Goal: Task Accomplishment & Management: Manage account settings

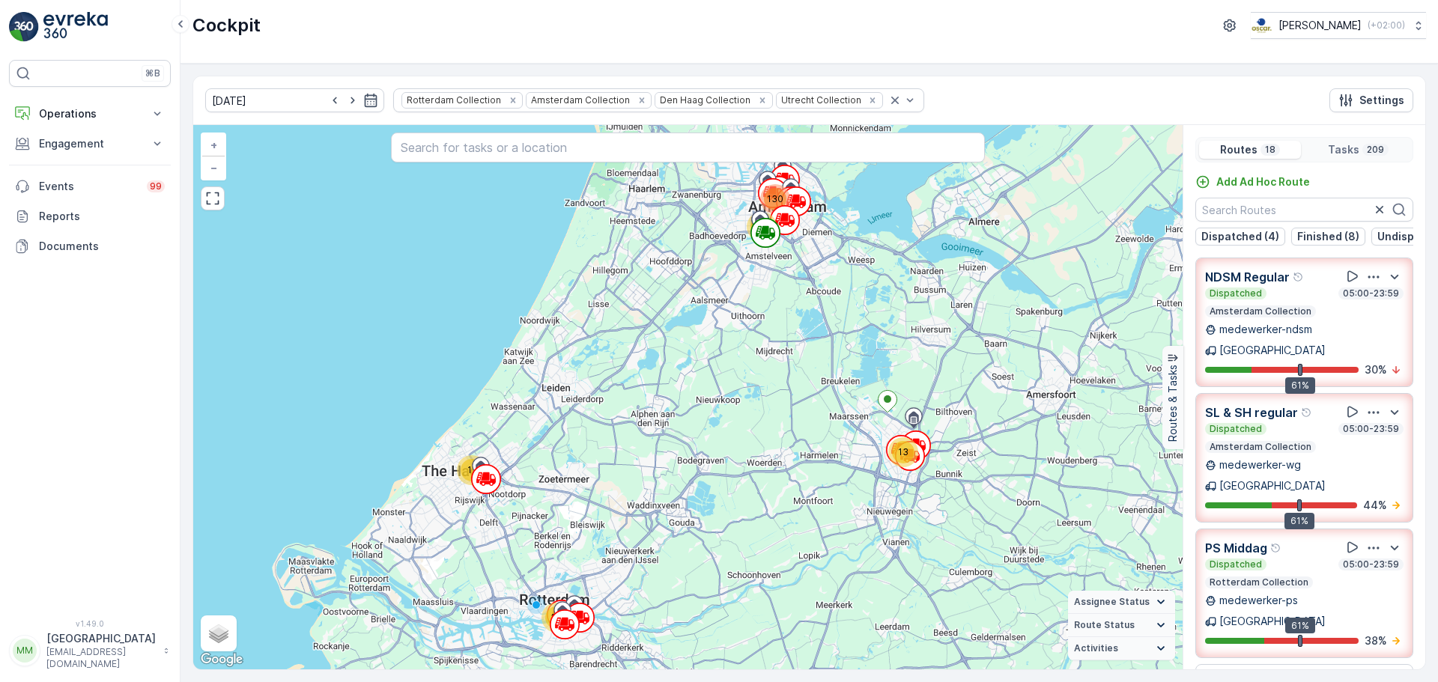
scroll to position [37, 0]
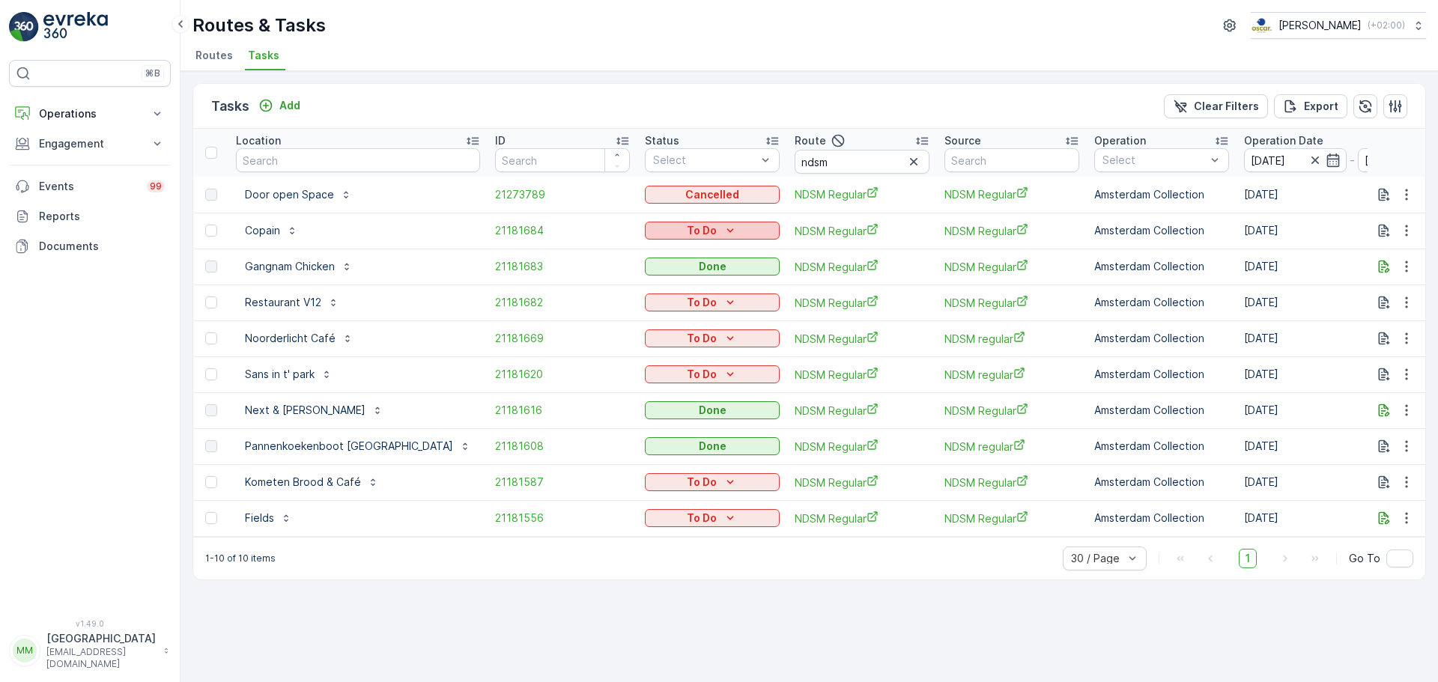
click at [645, 222] on button "To Do" at bounding box center [712, 231] width 135 height 18
click at [628, 316] on span "Cancelled" at bounding box center [626, 316] width 50 height 15
click at [651, 301] on div "To Do" at bounding box center [712, 302] width 123 height 15
click at [628, 389] on span "Cancelled" at bounding box center [626, 387] width 50 height 15
click at [723, 338] on icon "To Do" at bounding box center [730, 338] width 15 height 15
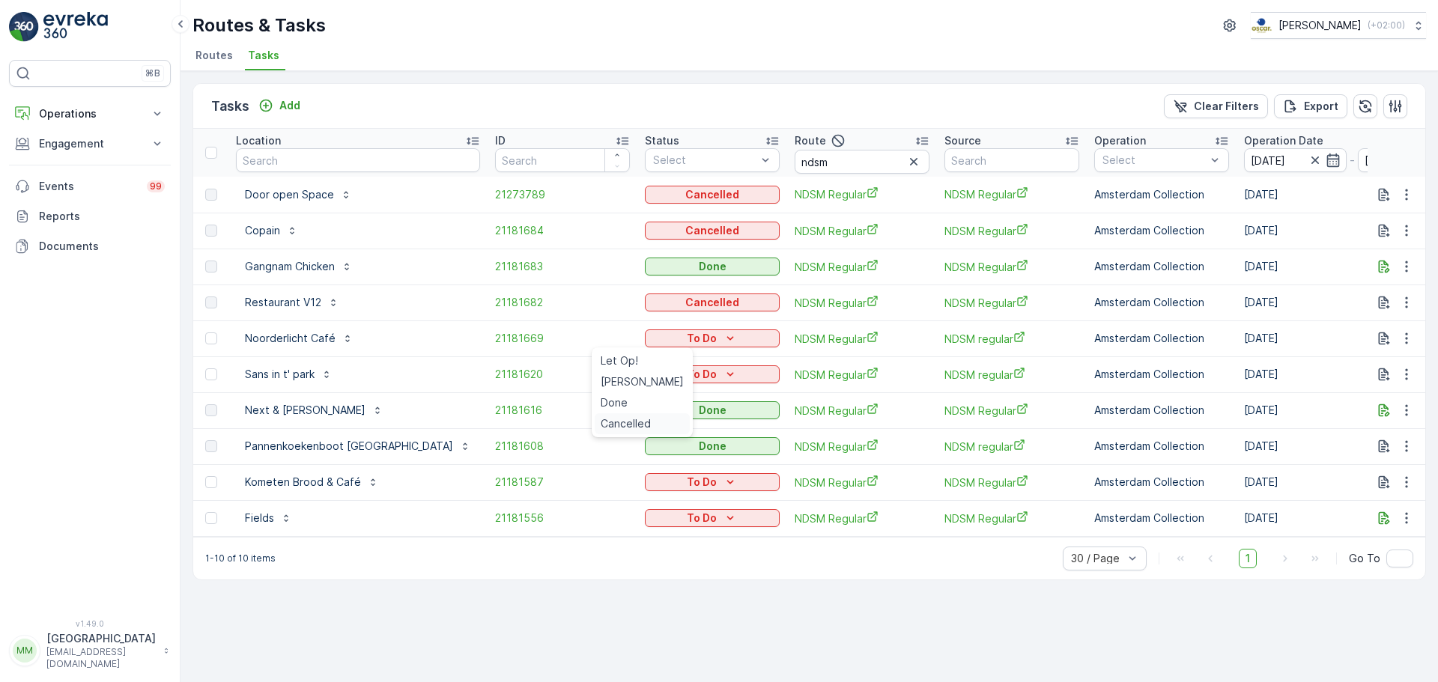
click at [638, 424] on span "Cancelled" at bounding box center [626, 423] width 50 height 15
click at [687, 370] on p "To Do" at bounding box center [702, 374] width 30 height 15
click at [638, 455] on span "Cancelled" at bounding box center [626, 459] width 50 height 15
click at [687, 520] on p "To Do" at bounding box center [702, 518] width 30 height 15
click at [628, 609] on span "Cancelled" at bounding box center [626, 603] width 50 height 15
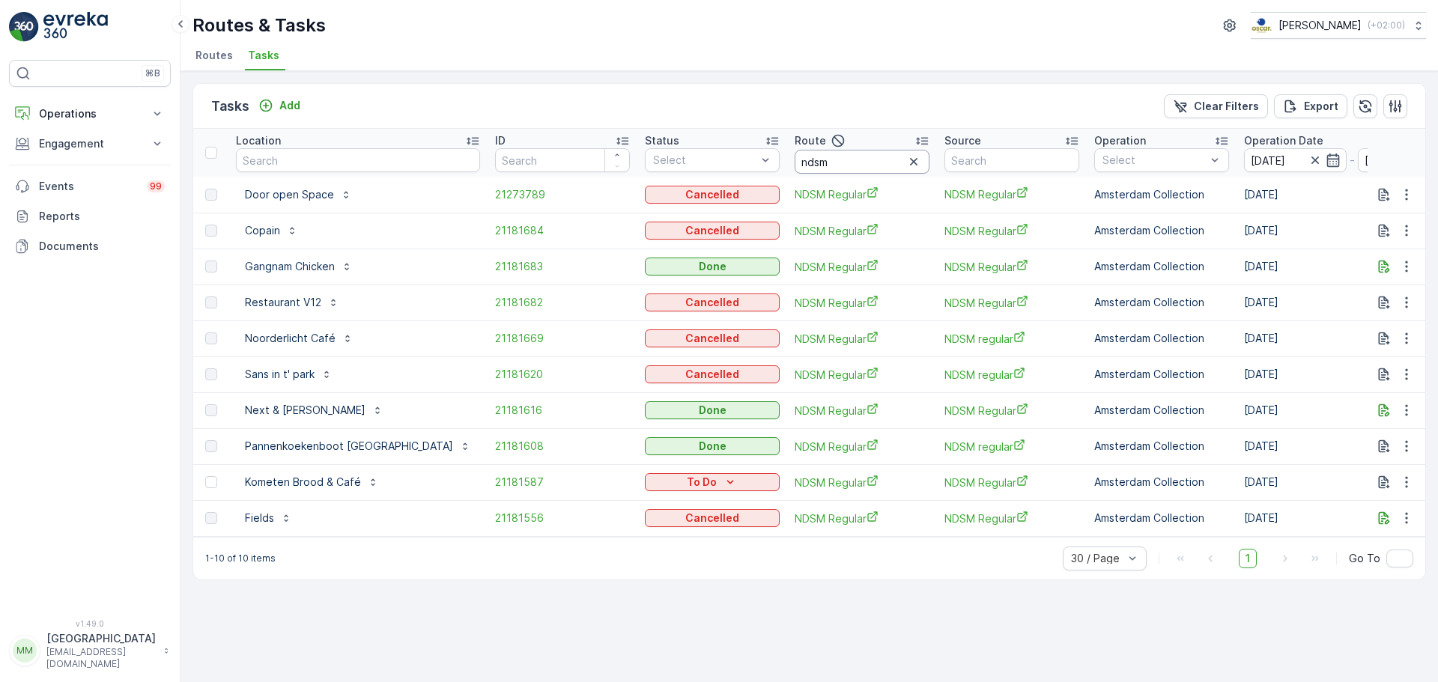
click at [795, 157] on input "ndsm" at bounding box center [862, 162] width 135 height 24
type input "ndsm SL 7S H"
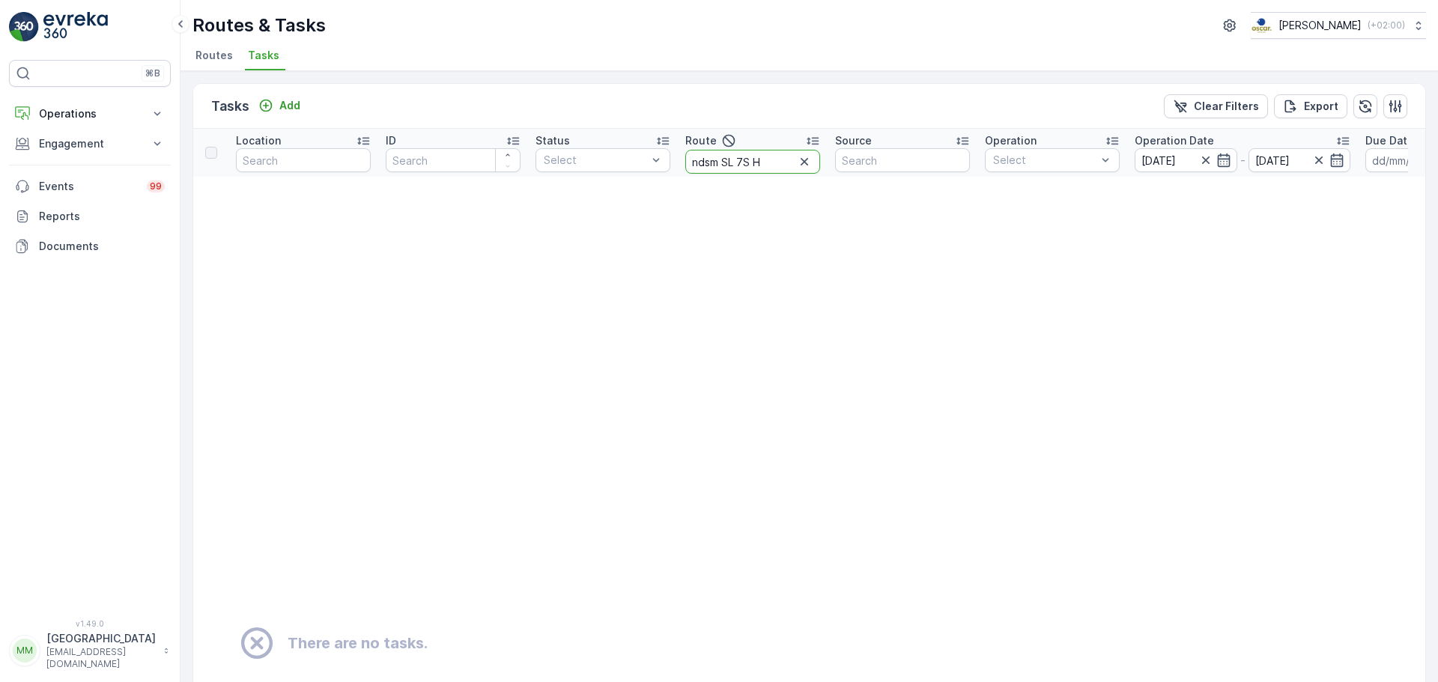
drag, startPoint x: 770, startPoint y: 157, endPoint x: 666, endPoint y: 192, distance: 109.4
click at [649, 175] on tr "Location ID Status Select Route ndsm SL 7S H Source Operation Select Operation …" at bounding box center [1314, 153] width 2243 height 48
type input "SL & SH"
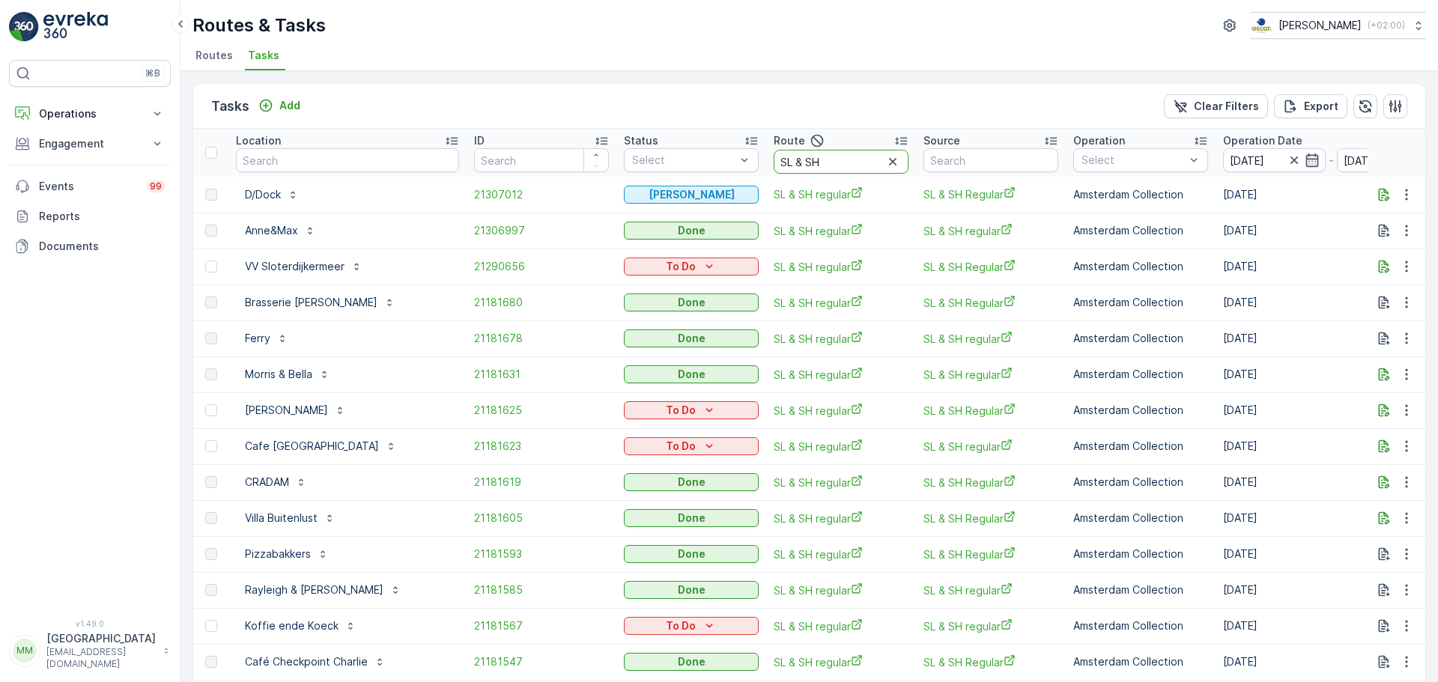
drag, startPoint x: 777, startPoint y: 163, endPoint x: 607, endPoint y: 172, distance: 170.2
click at [607, 172] on tr "Location ID Status Select Route SL & SH Source Operation Select Operation Date …" at bounding box center [1392, 153] width 2399 height 48
type input "MQ"
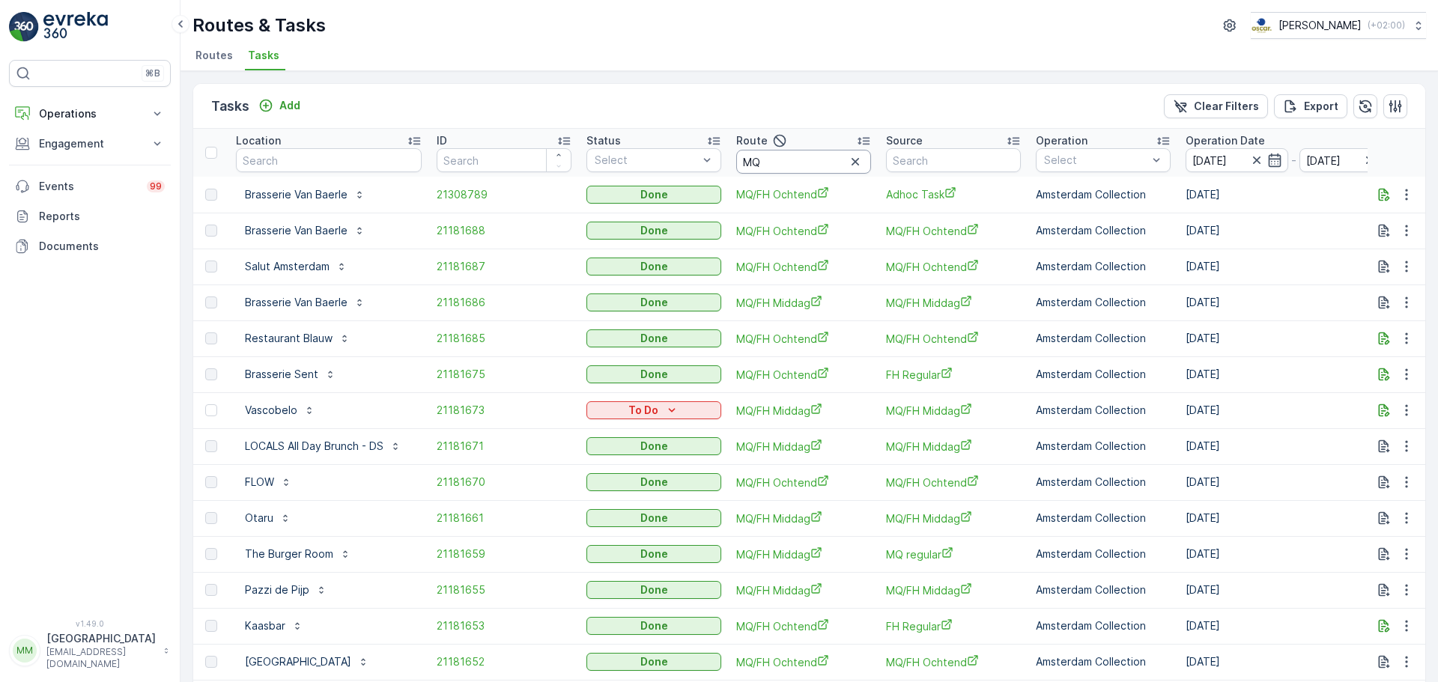
click at [774, 165] on input "MQ" at bounding box center [803, 162] width 135 height 24
type input "MQ/FH m"
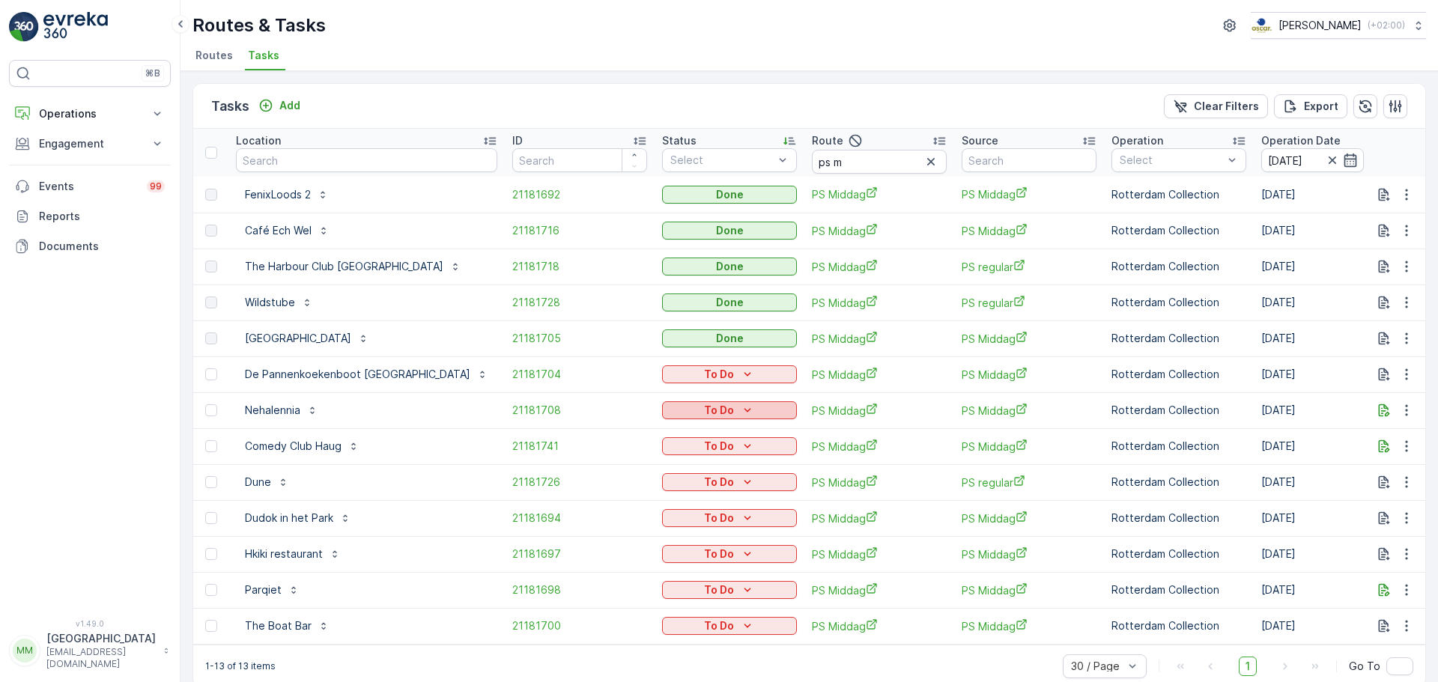
click at [668, 411] on div "To Do" at bounding box center [729, 410] width 123 height 15
click at [630, 496] on span "Cancelled" at bounding box center [638, 495] width 50 height 15
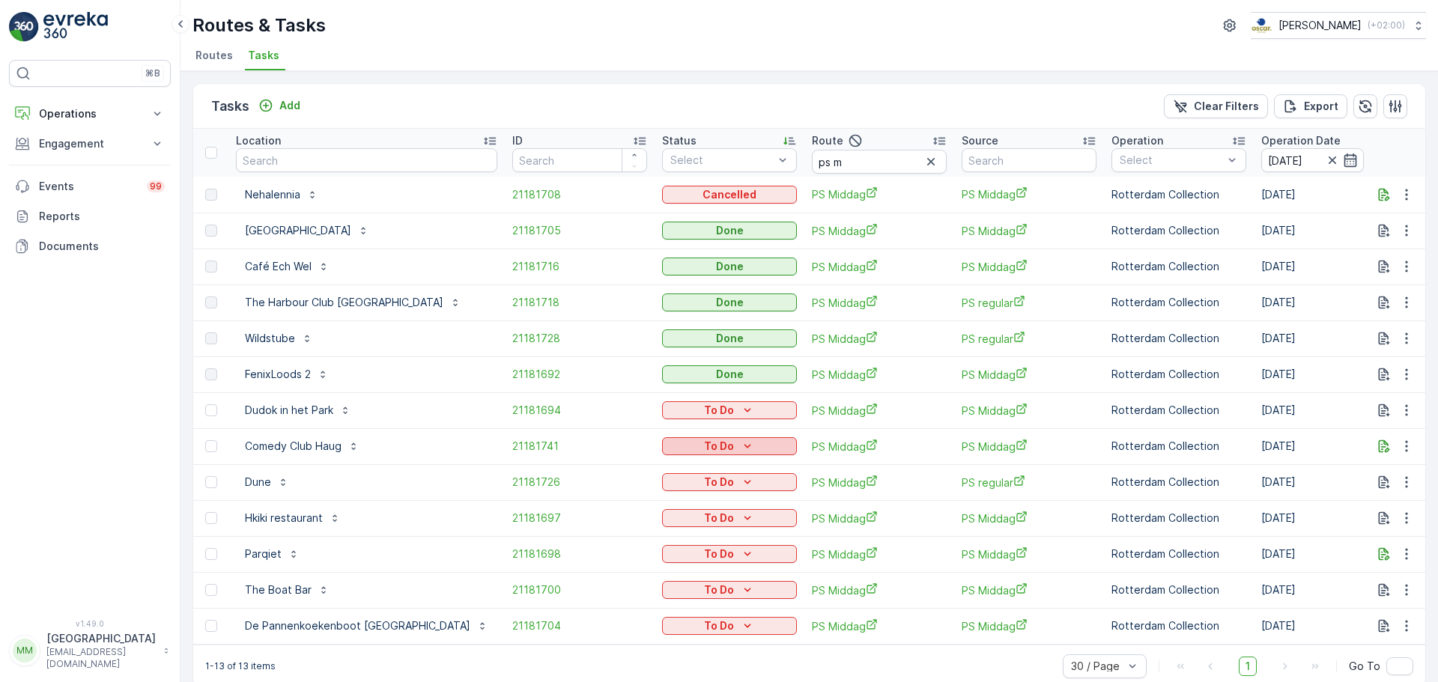
click at [704, 449] on p "To Do" at bounding box center [719, 446] width 30 height 15
click at [626, 535] on span "Cancelled" at bounding box center [638, 531] width 50 height 15
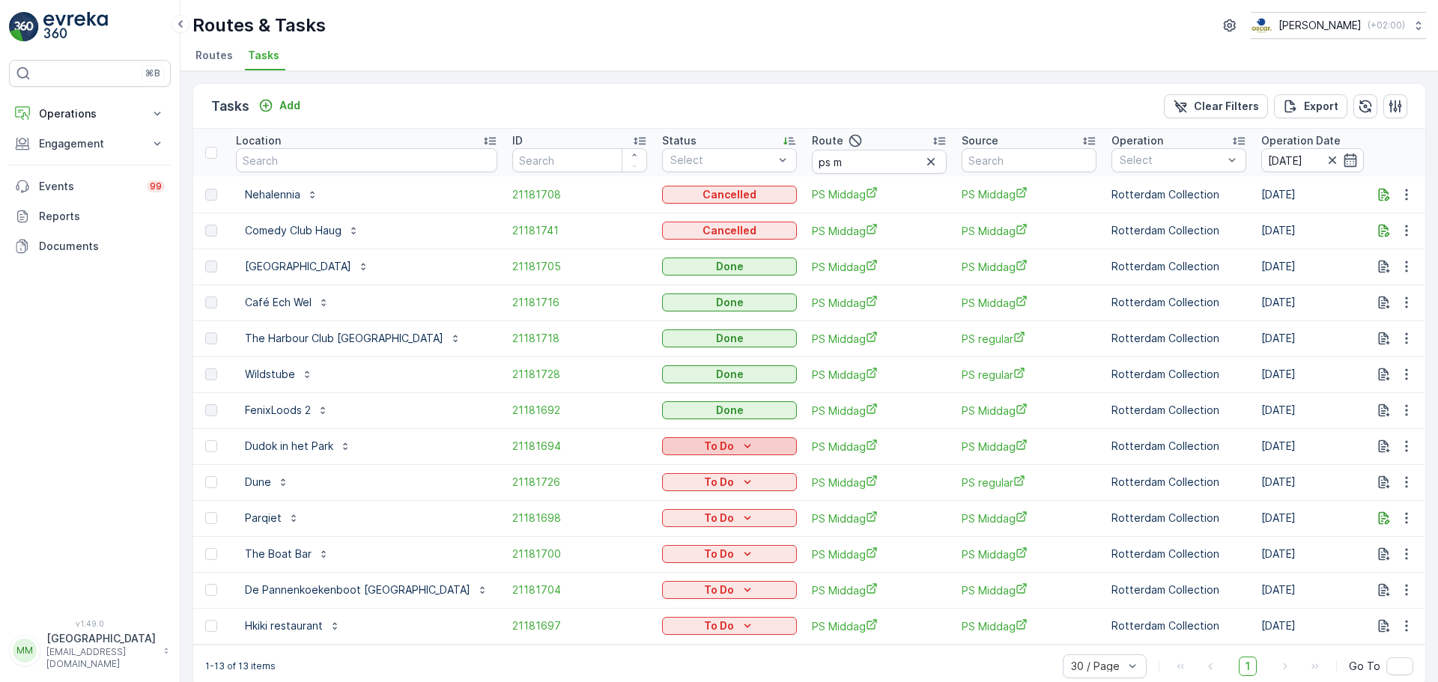
click at [704, 446] on p "To Do" at bounding box center [719, 446] width 30 height 15
click at [649, 533] on span "Cancelled" at bounding box center [638, 531] width 50 height 15
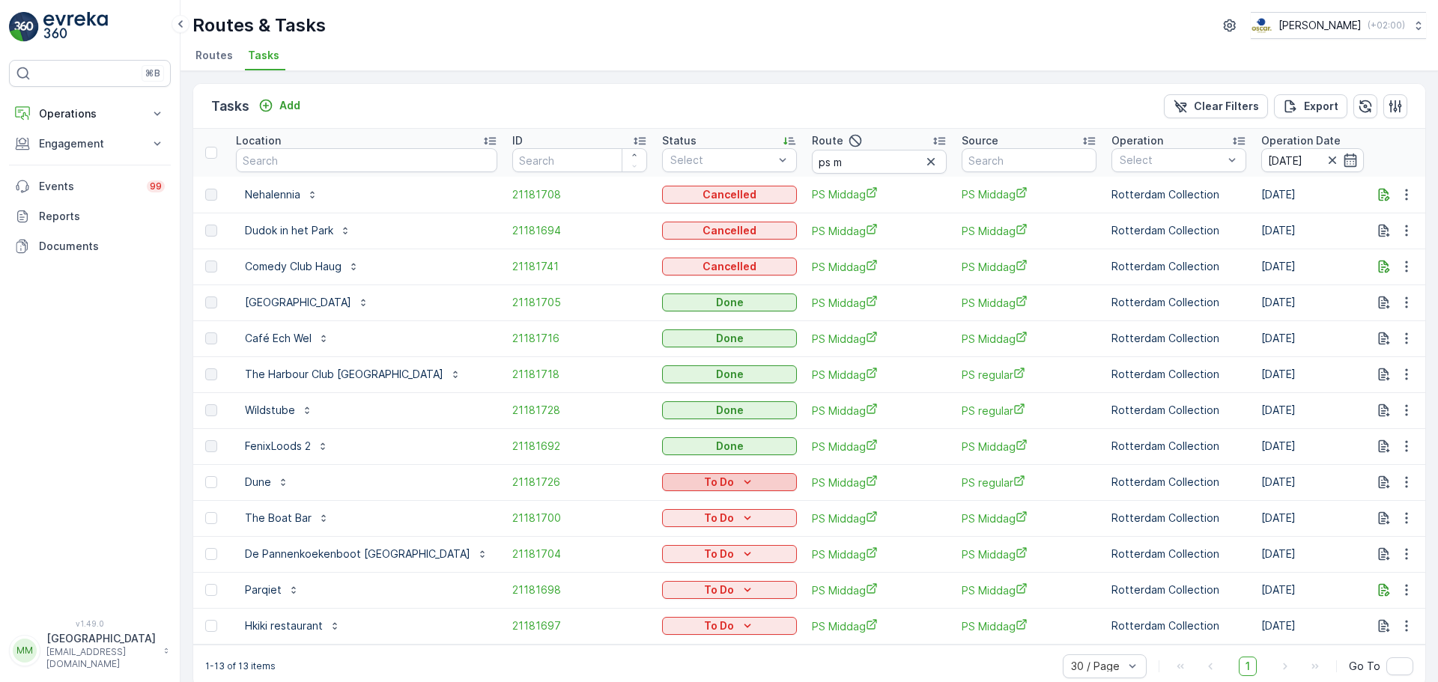
click at [662, 489] on button "To Do" at bounding box center [729, 482] width 135 height 18
click at [625, 570] on span "Cancelled" at bounding box center [638, 567] width 50 height 15
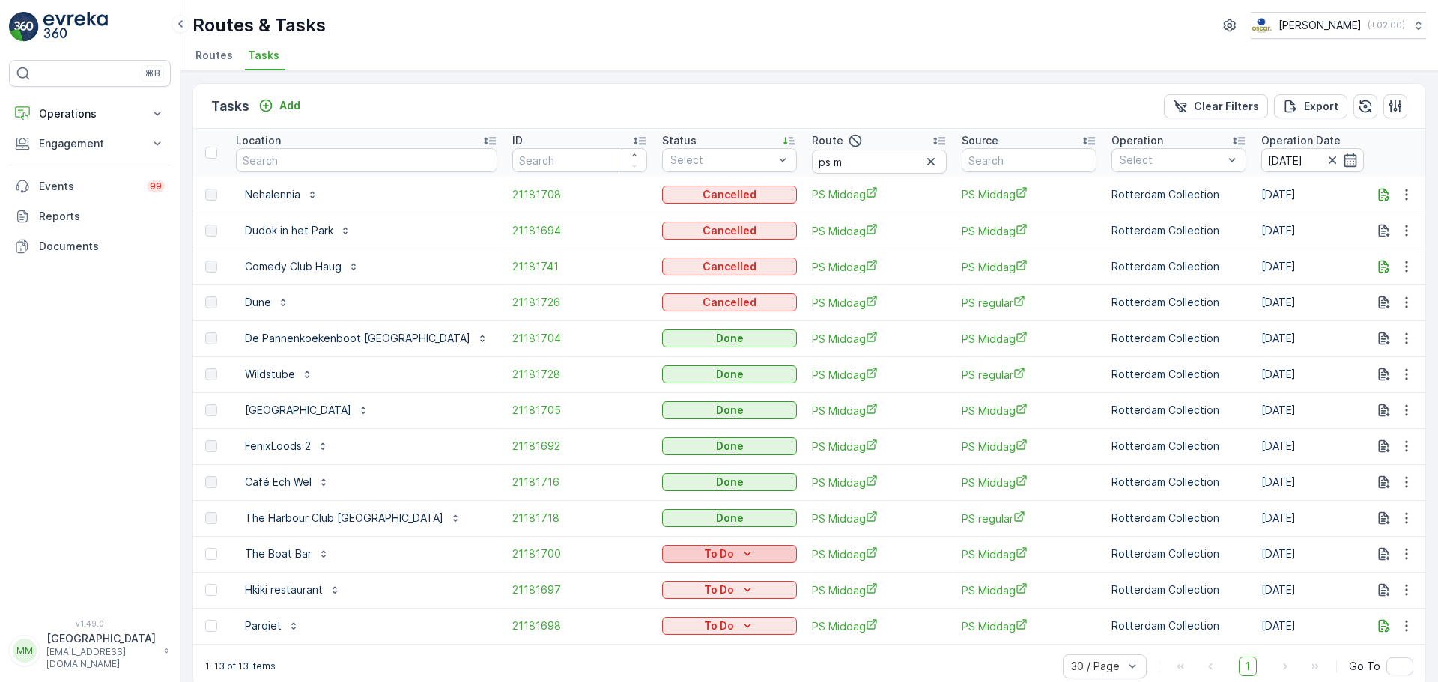
click at [704, 561] on p "To Do" at bounding box center [719, 554] width 30 height 15
click at [740, 633] on icon "To Do" at bounding box center [747, 626] width 15 height 15
click at [644, 604] on span "Cancelled" at bounding box center [638, 603] width 50 height 15
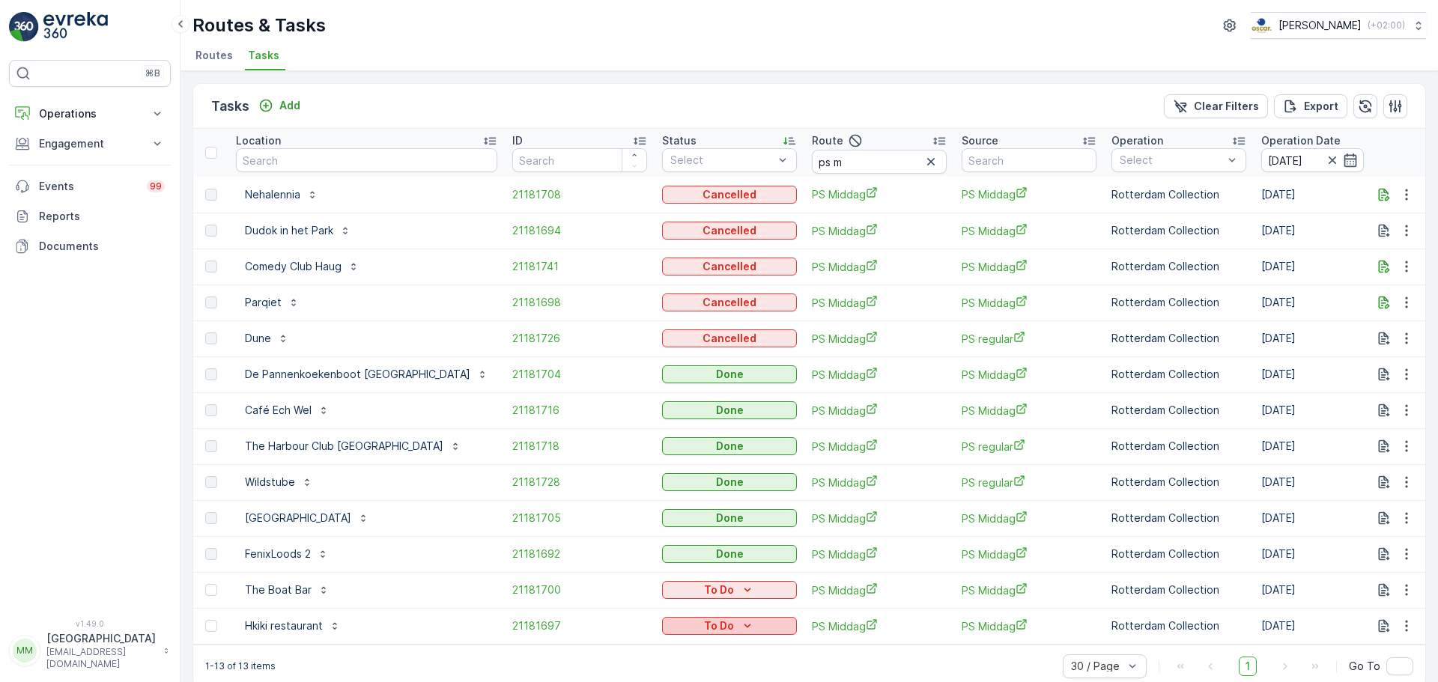
click at [704, 625] on p "To Do" at bounding box center [719, 626] width 30 height 15
click at [637, 604] on span "Cancelled" at bounding box center [638, 603] width 50 height 15
